Goal: Task Accomplishment & Management: Manage account settings

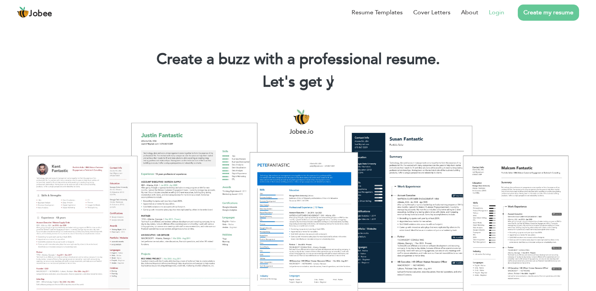
click at [496, 12] on link "Login" at bounding box center [496, 12] width 15 height 9
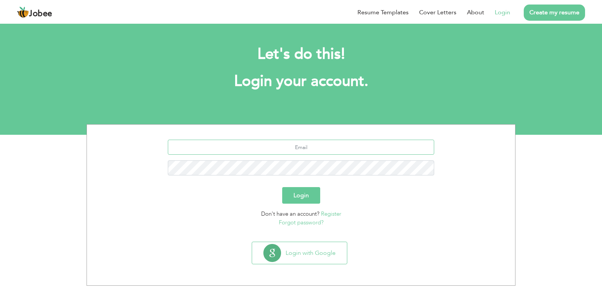
click at [307, 148] on input "text" at bounding box center [301, 147] width 267 height 15
type input "bossbig6217@gmail.com"
click at [282, 187] on button "Login" at bounding box center [301, 195] width 38 height 17
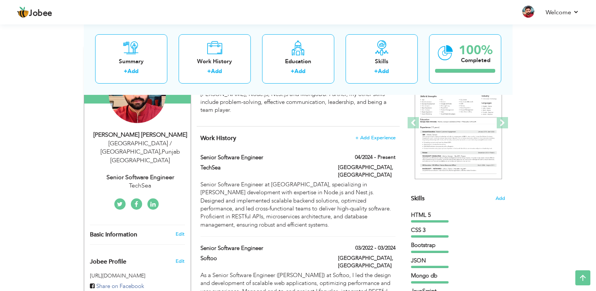
scroll to position [96, 0]
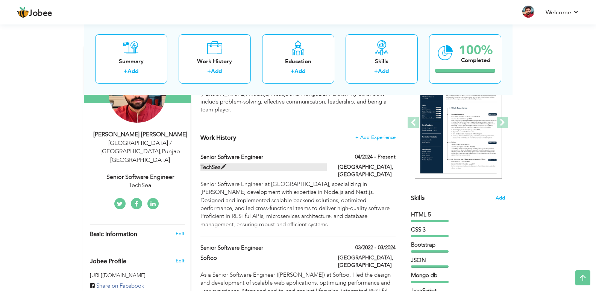
click at [222, 164] on span at bounding box center [224, 167] width 6 height 6
type input "Senior Software Engineer"
type input "TechSea"
type input "04/2024"
type input "[GEOGRAPHIC_DATA]"
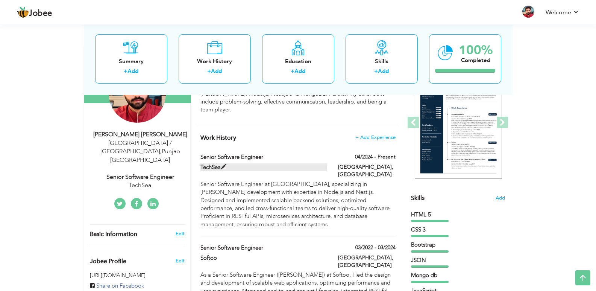
type input "[GEOGRAPHIC_DATA]"
checkbox input "true"
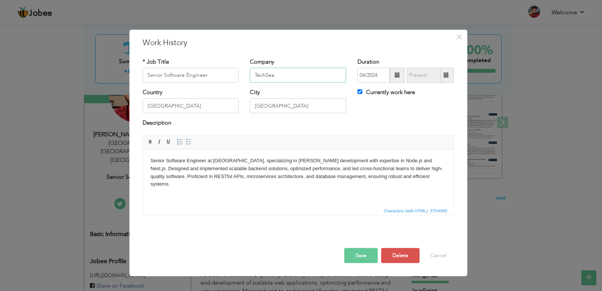
click at [265, 75] on input "TechSea" at bounding box center [298, 75] width 96 height 15
type input "WriteSea"
click at [447, 76] on span at bounding box center [445, 74] width 5 height 5
click at [446, 71] on span at bounding box center [446, 75] width 15 height 15
click at [358, 93] on input "Currently work here" at bounding box center [359, 91] width 5 height 5
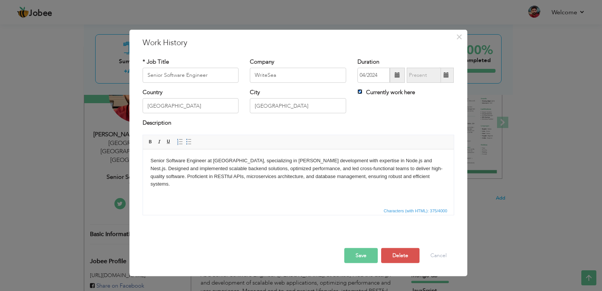
checkbox input "false"
click at [447, 71] on span at bounding box center [446, 75] width 15 height 15
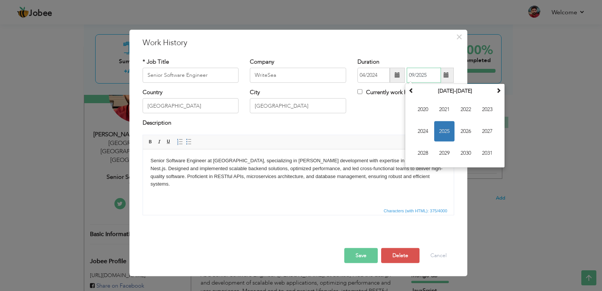
click at [443, 128] on span "2025" at bounding box center [444, 131] width 20 height 20
click at [443, 130] on span "Jun" at bounding box center [444, 131] width 20 height 20
type input "06/2025"
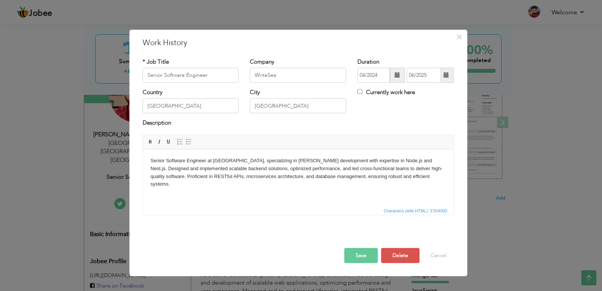
click at [353, 250] on button "Save" at bounding box center [360, 255] width 33 height 15
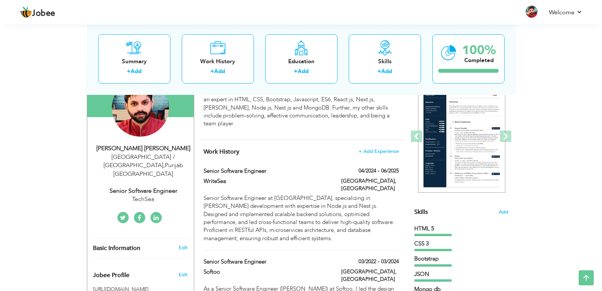
scroll to position [83, 0]
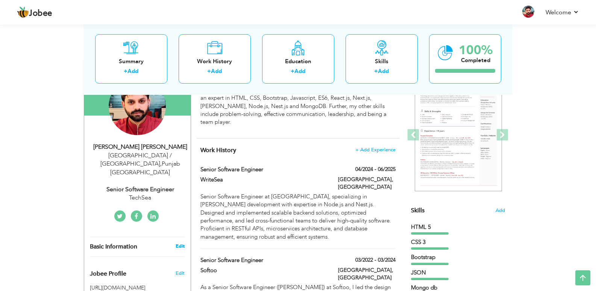
click at [181, 243] on h3 "Edit" at bounding box center [180, 246] width 9 height 7
type input "[DEMOGRAPHIC_DATA][PERSON_NAME]"
type input "GHANI"
type input "[PHONE_NUMBER]"
select select "number:166"
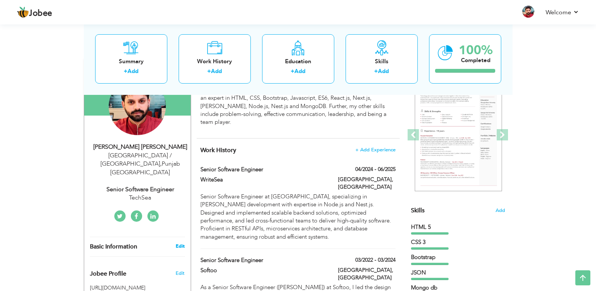
type input "[GEOGRAPHIC_DATA]"
type input "[GEOGRAPHIC_DATA] / [GEOGRAPHIC_DATA]"
select select "number:8"
type input "TechSea"
type input "Senior Software Engineer"
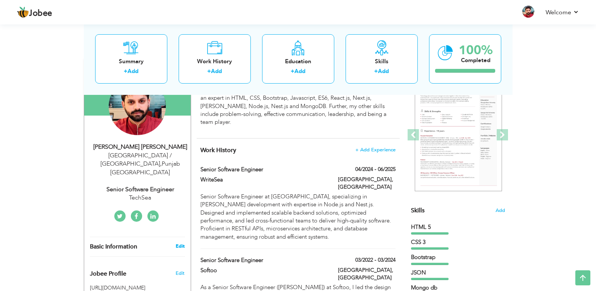
type input "[DOMAIN_NAME][URL][PERSON_NAME]"
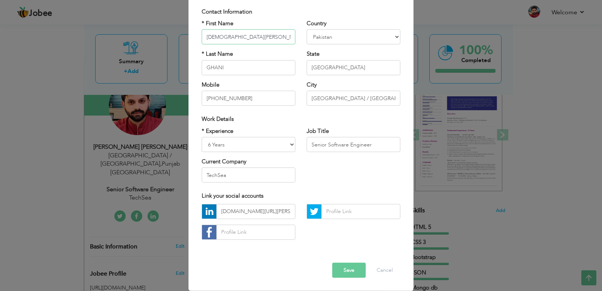
scroll to position [53, 0]
drag, startPoint x: 237, startPoint y: 174, endPoint x: 200, endPoint y: 174, distance: 36.1
click at [202, 174] on input "TechSea" at bounding box center [249, 175] width 94 height 15
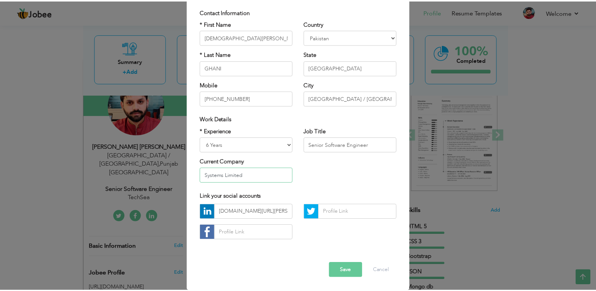
scroll to position [54, 0]
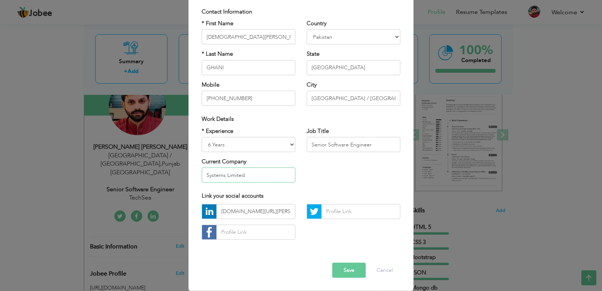
type input "Systems Limited"
click at [347, 270] on button "Save" at bounding box center [348, 270] width 33 height 15
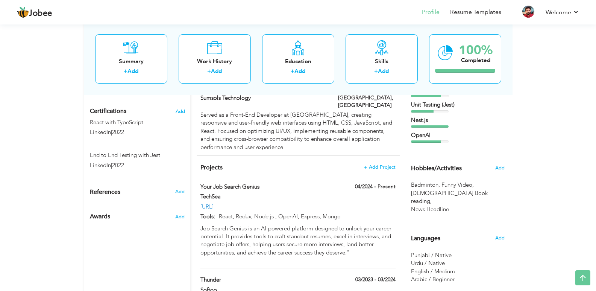
scroll to position [119, 0]
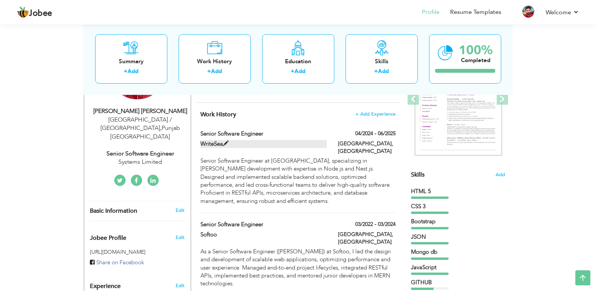
click at [225, 141] on span at bounding box center [226, 144] width 6 height 6
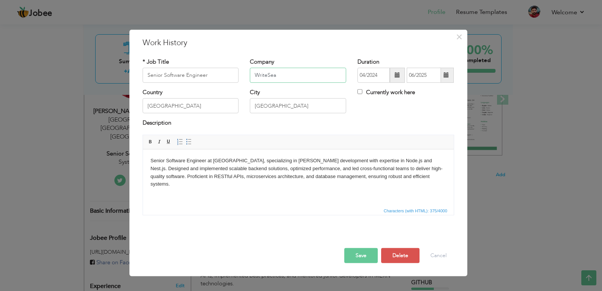
click at [267, 75] on input "WriteSea" at bounding box center [298, 75] width 96 height 15
click at [460, 35] on span "×" at bounding box center [459, 37] width 6 height 14
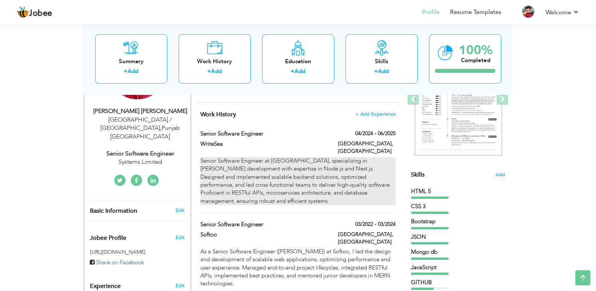
click at [296, 157] on div "Senior Software Engineer at [GEOGRAPHIC_DATA], specializing in [PERSON_NAME] de…" at bounding box center [297, 181] width 195 height 49
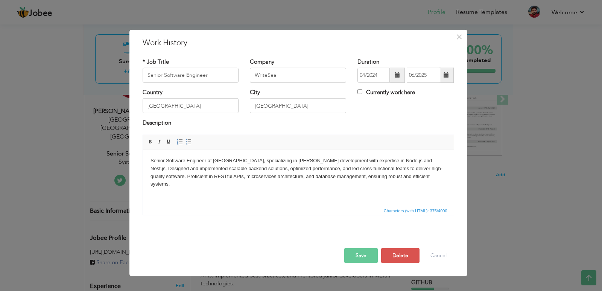
drag, startPoint x: 220, startPoint y: 159, endPoint x: 222, endPoint y: 165, distance: 6.3
click at [221, 160] on body "Senior Software Engineer at [GEOGRAPHIC_DATA], specializing in [PERSON_NAME] de…" at bounding box center [298, 171] width 296 height 31
click at [355, 255] on button "Save" at bounding box center [360, 255] width 33 height 15
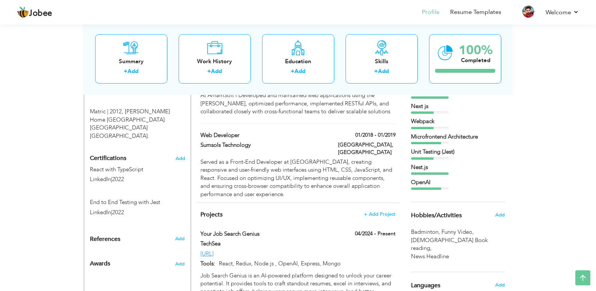
scroll to position [432, 0]
click at [223, 240] on span at bounding box center [224, 243] width 6 height 6
type input "Your Job Search Genius"
type input "TechSea"
type input "04/2024"
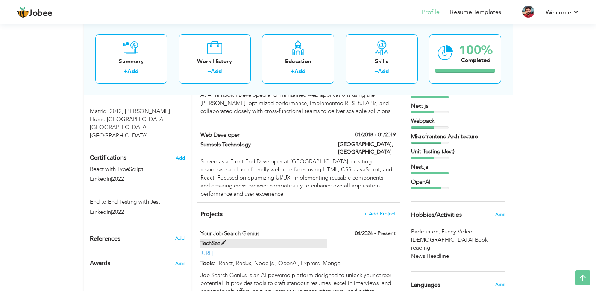
type input "[URL]"
type input "React, Redux, Node.js , OpenAI, Express, Mongo"
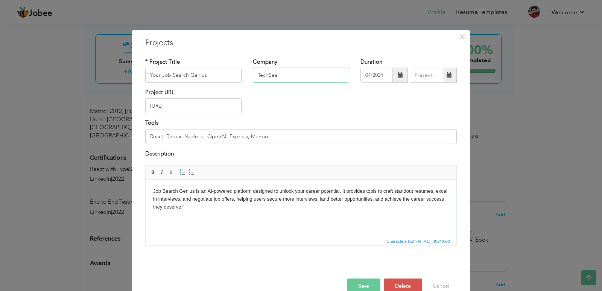
click at [266, 74] on input "TechSea" at bounding box center [301, 75] width 96 height 15
type input "WriteSea"
click at [358, 284] on button "Save" at bounding box center [363, 285] width 33 height 15
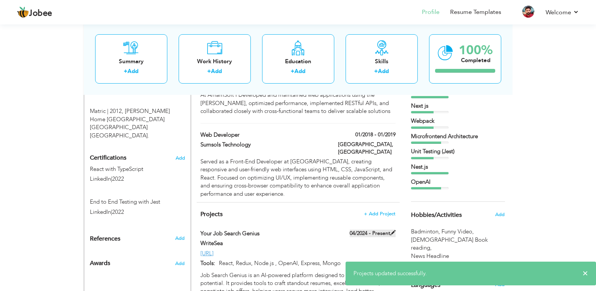
click at [393, 230] on span at bounding box center [392, 232] width 5 height 5
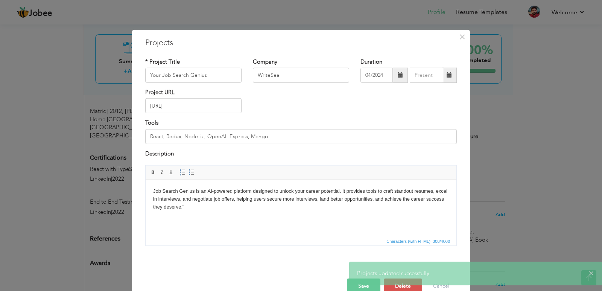
click at [446, 73] on span at bounding box center [448, 74] width 5 height 5
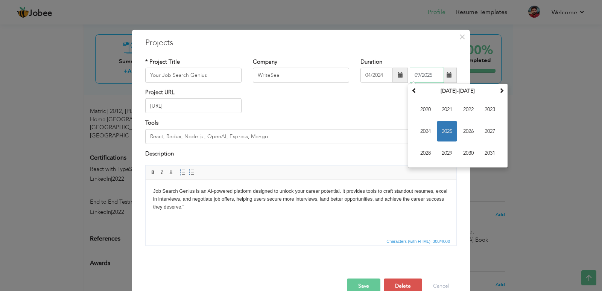
click at [444, 132] on span "2025" at bounding box center [447, 131] width 20 height 20
click at [447, 131] on span "Jun" at bounding box center [447, 131] width 20 height 20
type input "06/2025"
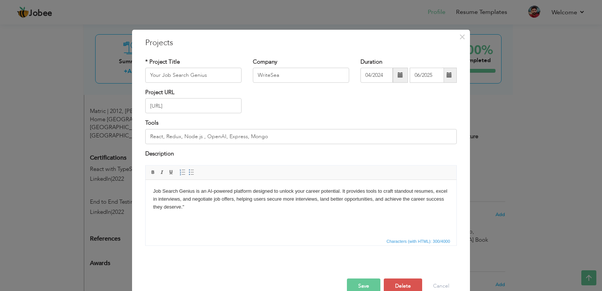
click at [359, 282] on button "Save" at bounding box center [363, 285] width 33 height 15
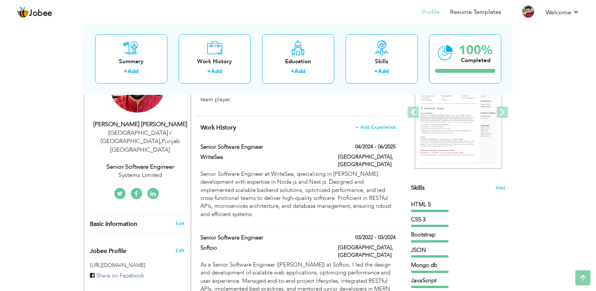
scroll to position [0, 0]
